Goal: Task Accomplishment & Management: Manage account settings

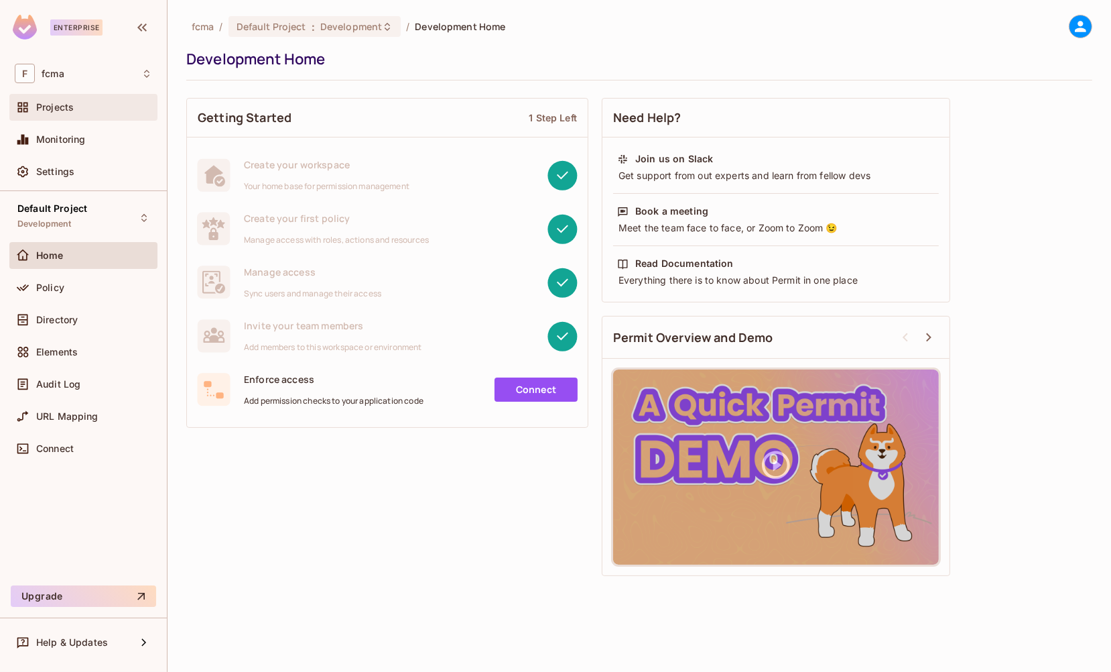
click at [60, 103] on span "Projects" at bounding box center [55, 107] width 38 height 11
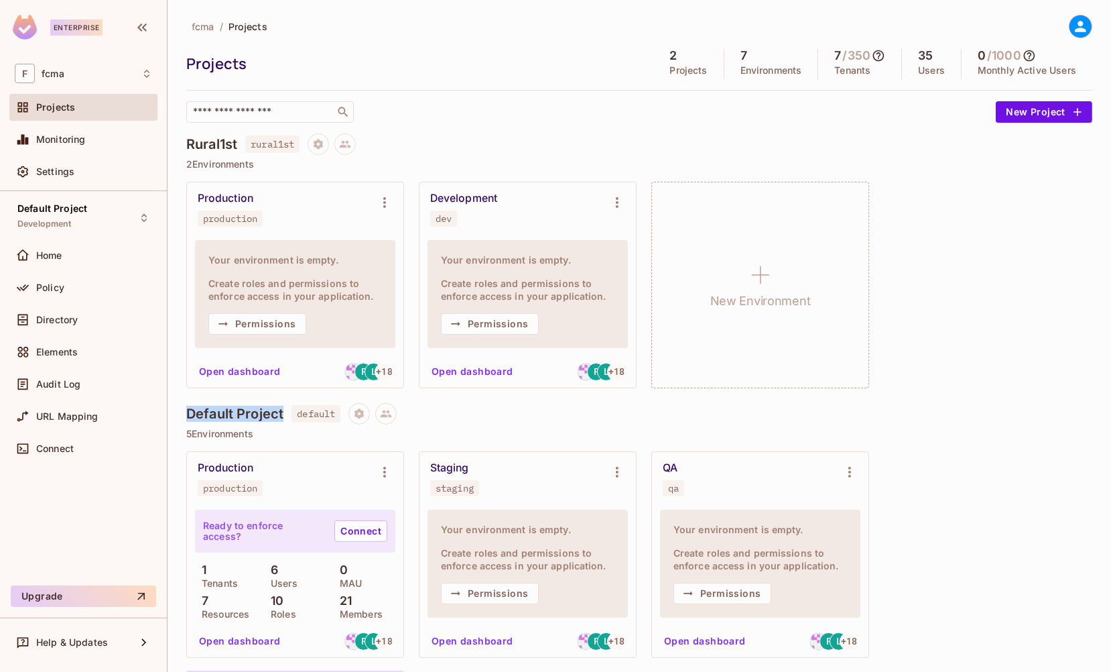
drag, startPoint x: 221, startPoint y: 411, endPoint x: 178, endPoint y: 410, distance: 43.6
click at [178, 410] on div "fcma / Projects Projects 2 Projects 7 Environments 7 / 350 Tenants 35 Users 0 /…" at bounding box center [640, 336] width 944 height 672
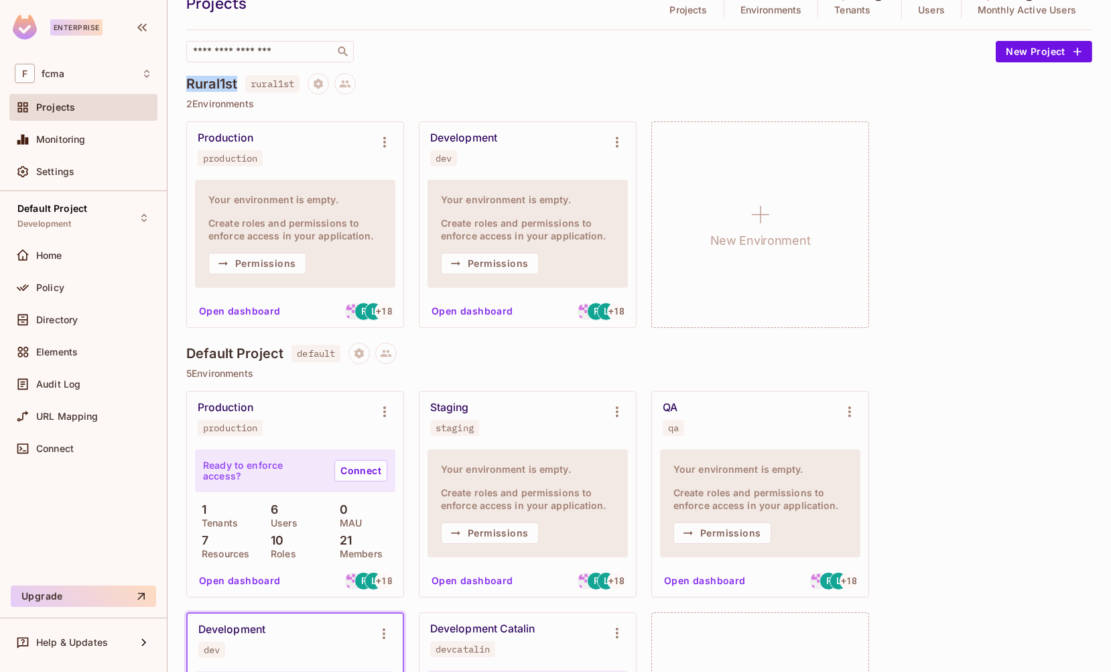
drag, startPoint x: 236, startPoint y: 84, endPoint x: 182, endPoint y: 82, distance: 53.7
click at [182, 82] on div "fcma / Projects Projects 2 Projects 7 Environments 7 / 350 Tenants 35 Users 0 /…" at bounding box center [640, 336] width 944 height 672
click at [214, 83] on h4 "Rural1st" at bounding box center [211, 84] width 51 height 16
click at [51, 284] on span "Policy" at bounding box center [50, 287] width 28 height 11
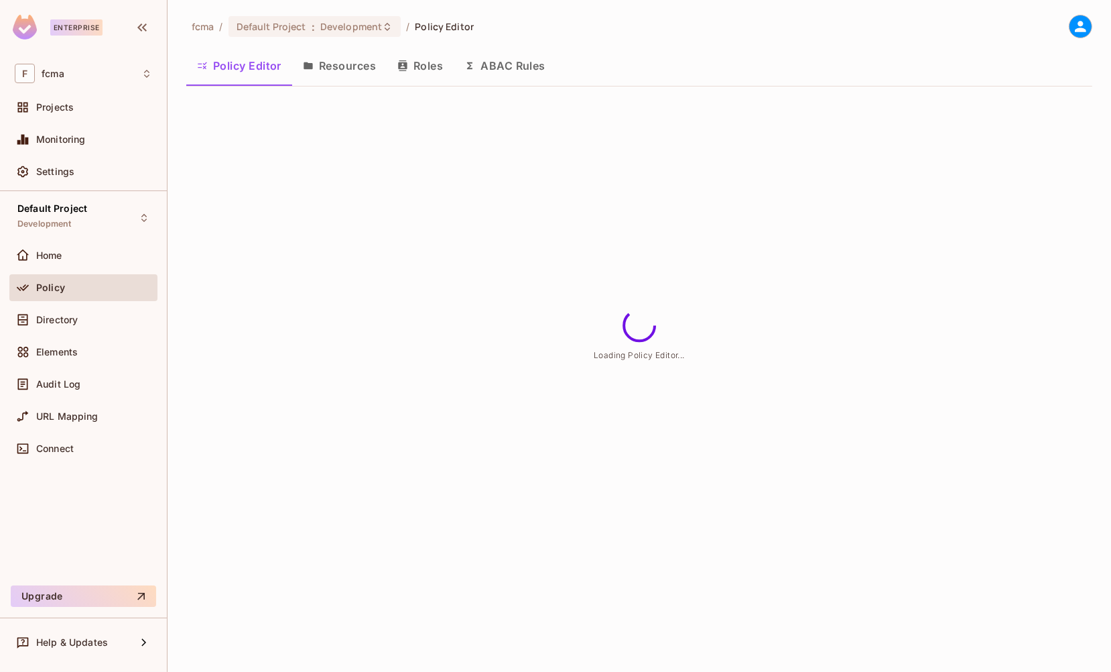
click at [353, 66] on button "Resources" at bounding box center [339, 66] width 95 height 34
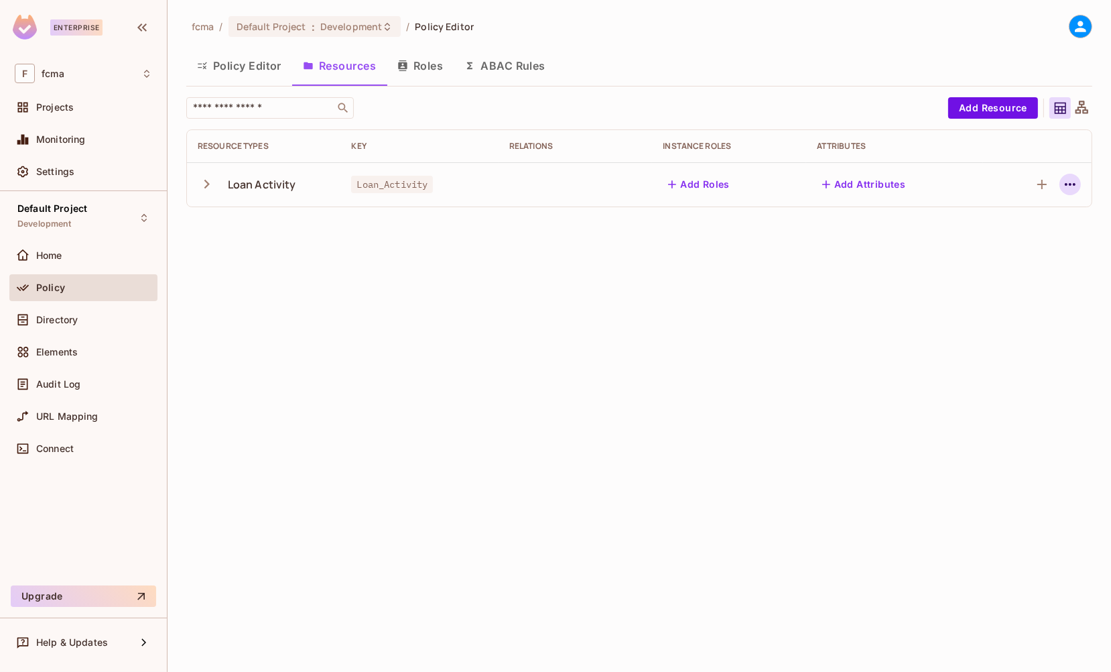
click at [1071, 184] on icon "button" at bounding box center [1070, 184] width 11 height 3
click at [1066, 182] on icon "button" at bounding box center [1070, 184] width 16 height 16
click at [1019, 235] on div "Edit Resource" at bounding box center [1012, 237] width 63 height 13
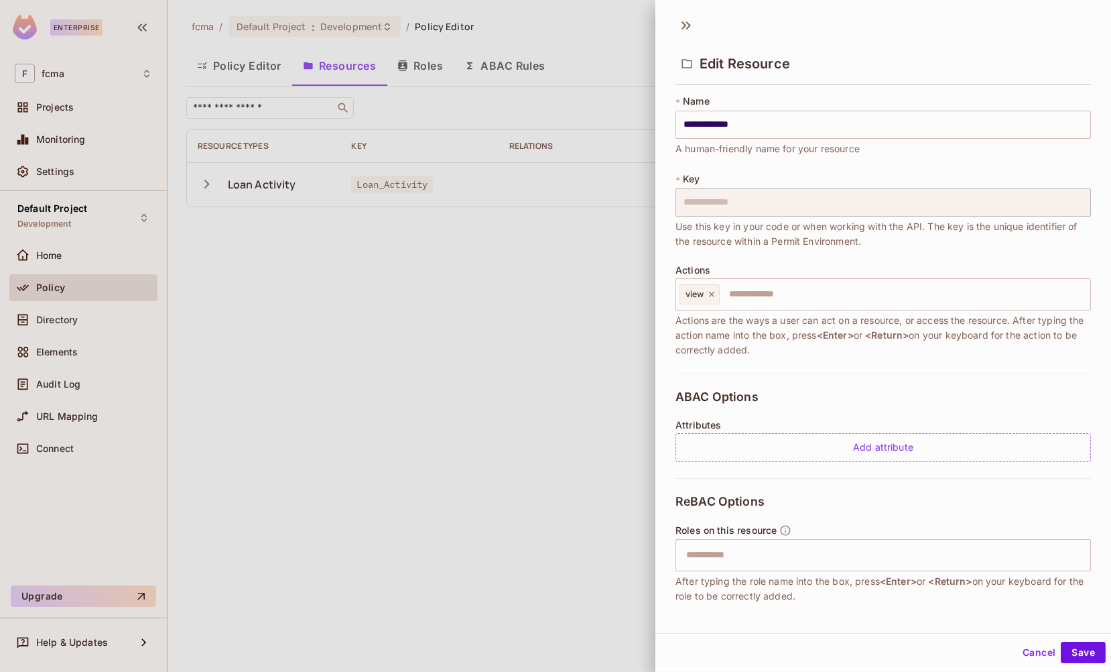
click at [674, 203] on div "**********" at bounding box center [883, 351] width 456 height 524
click at [1033, 651] on button "Cancel" at bounding box center [1039, 651] width 44 height 21
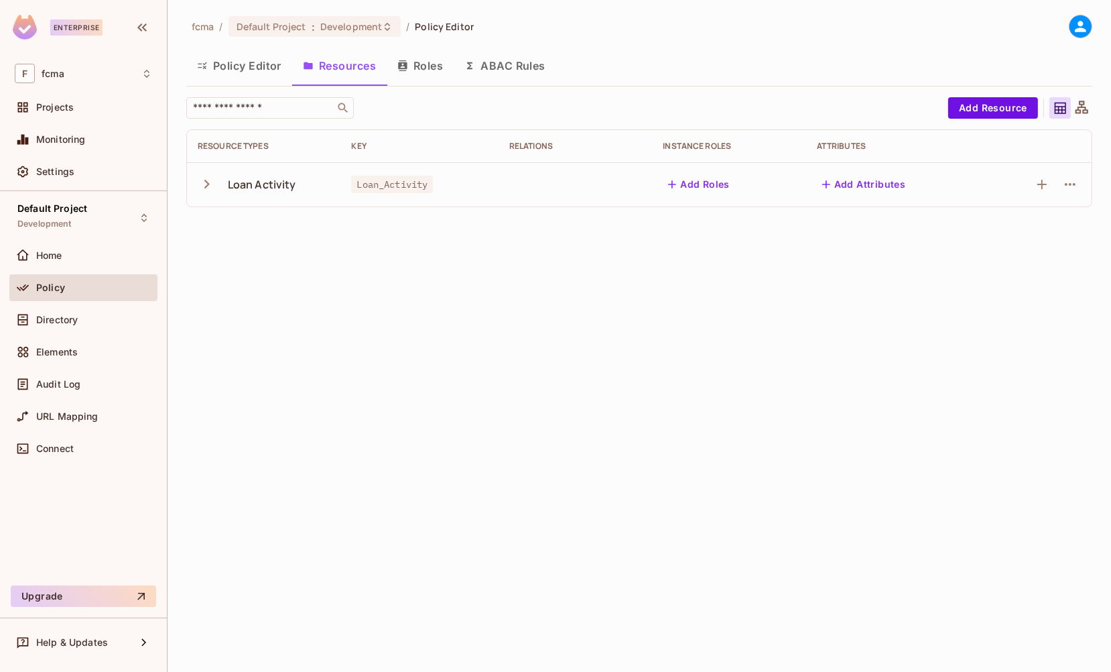
click at [432, 64] on button "Roles" at bounding box center [420, 66] width 67 height 34
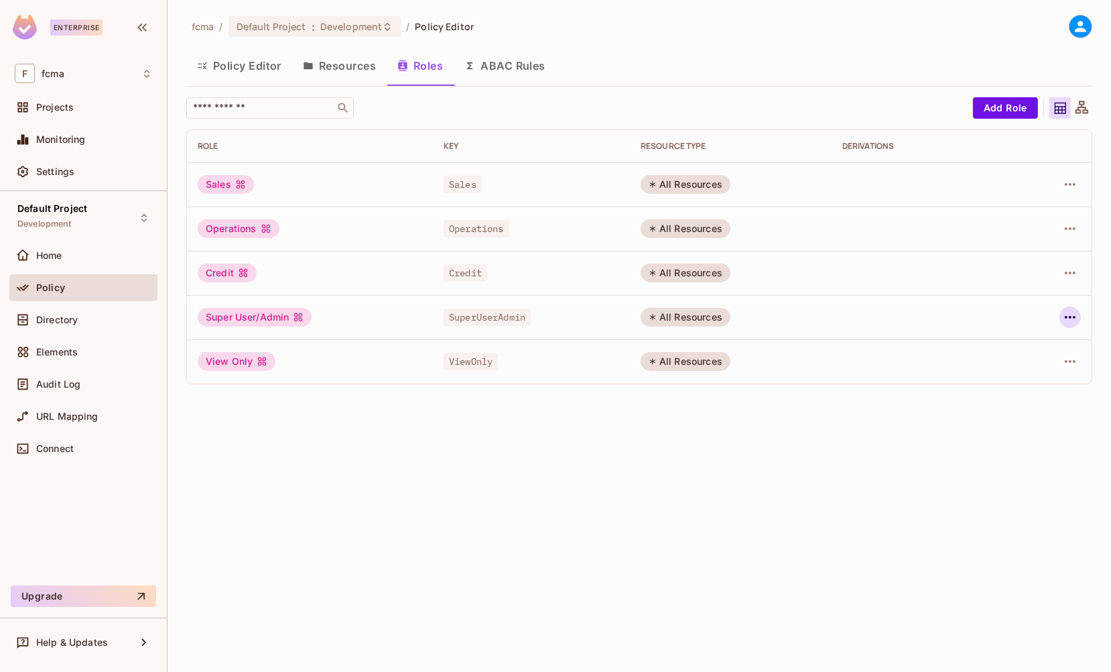
click at [1068, 320] on icon "button" at bounding box center [1070, 317] width 16 height 16
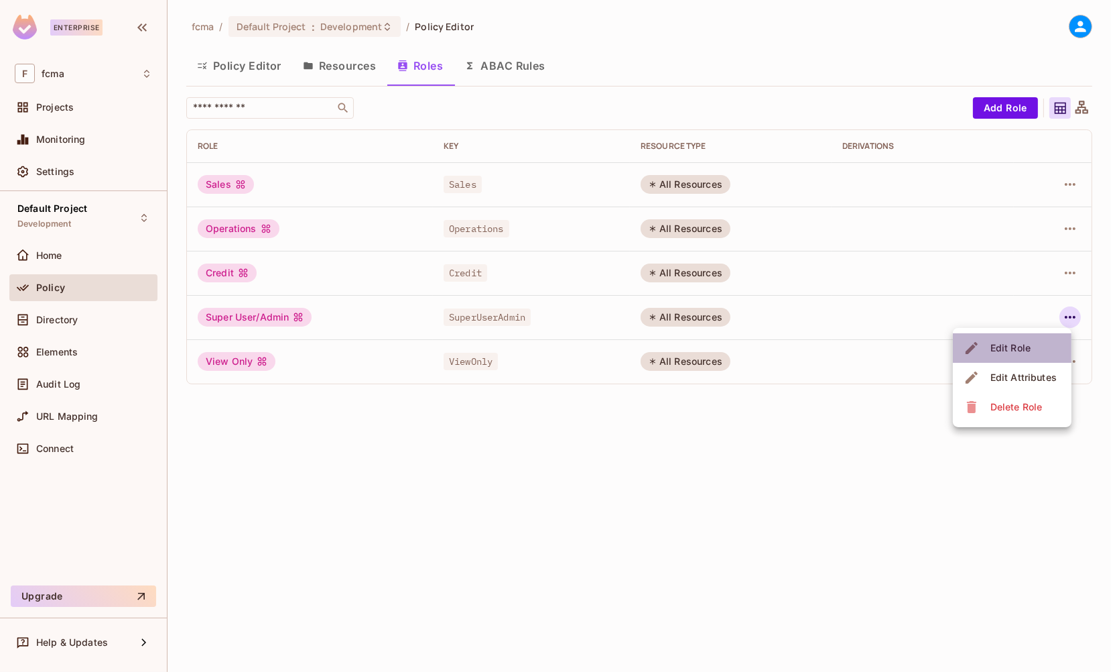
click at [1014, 344] on div "Edit Role" at bounding box center [1011, 347] width 40 height 13
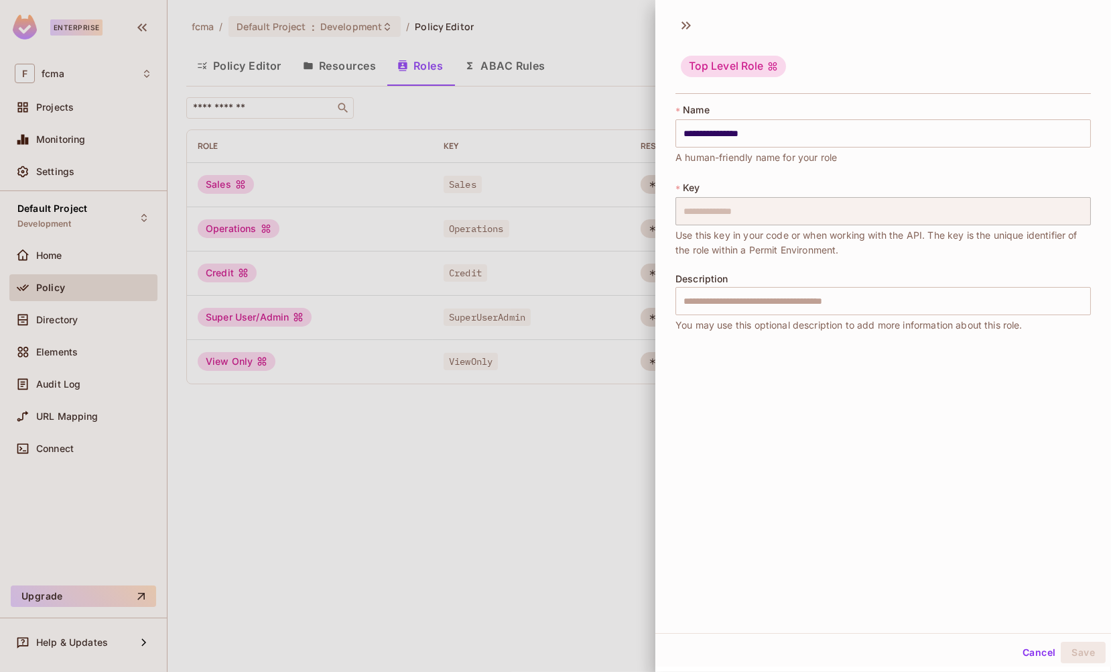
click at [672, 212] on div "**********" at bounding box center [883, 223] width 456 height 251
click at [1037, 652] on button "Cancel" at bounding box center [1039, 651] width 44 height 21
